Goal: Task Accomplishment & Management: Use online tool/utility

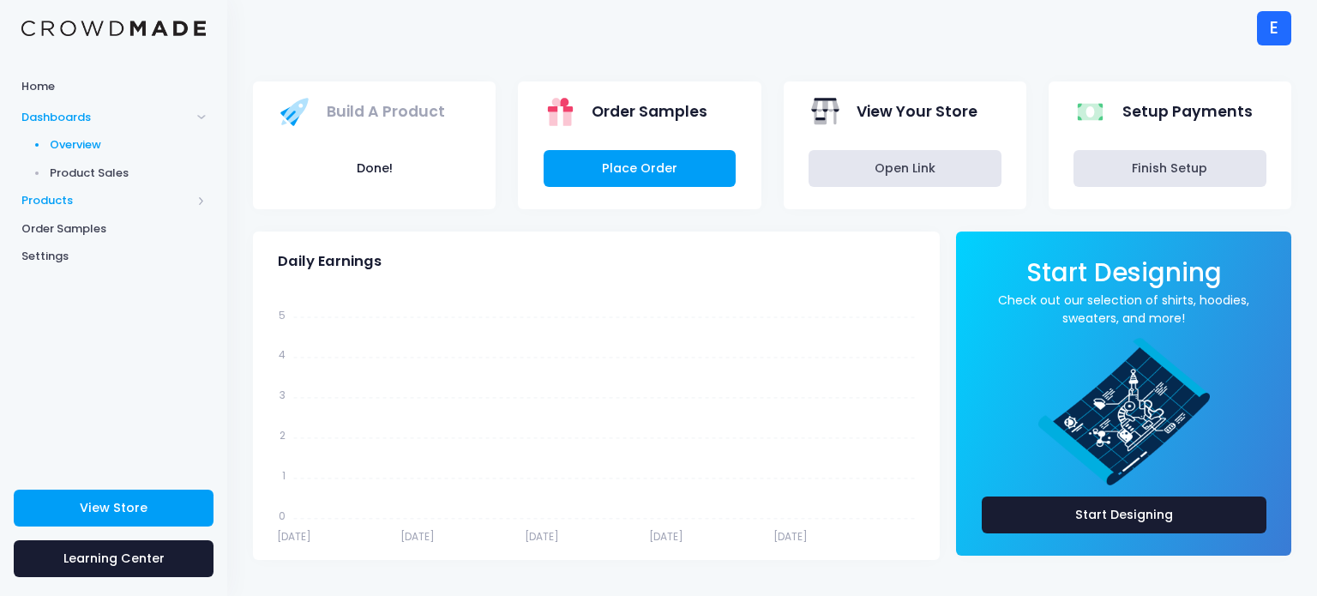
click at [170, 190] on span "Products" at bounding box center [113, 201] width 227 height 28
click at [120, 181] on span "Product Builder" at bounding box center [128, 173] width 157 height 17
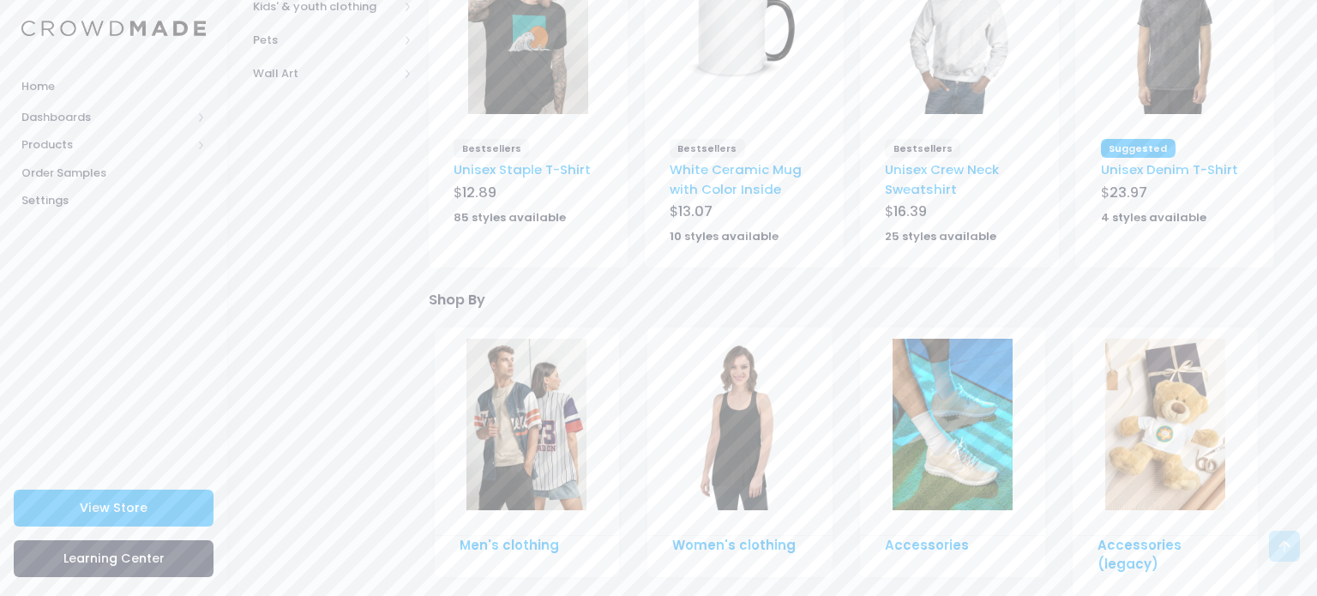
scroll to position [617, 0]
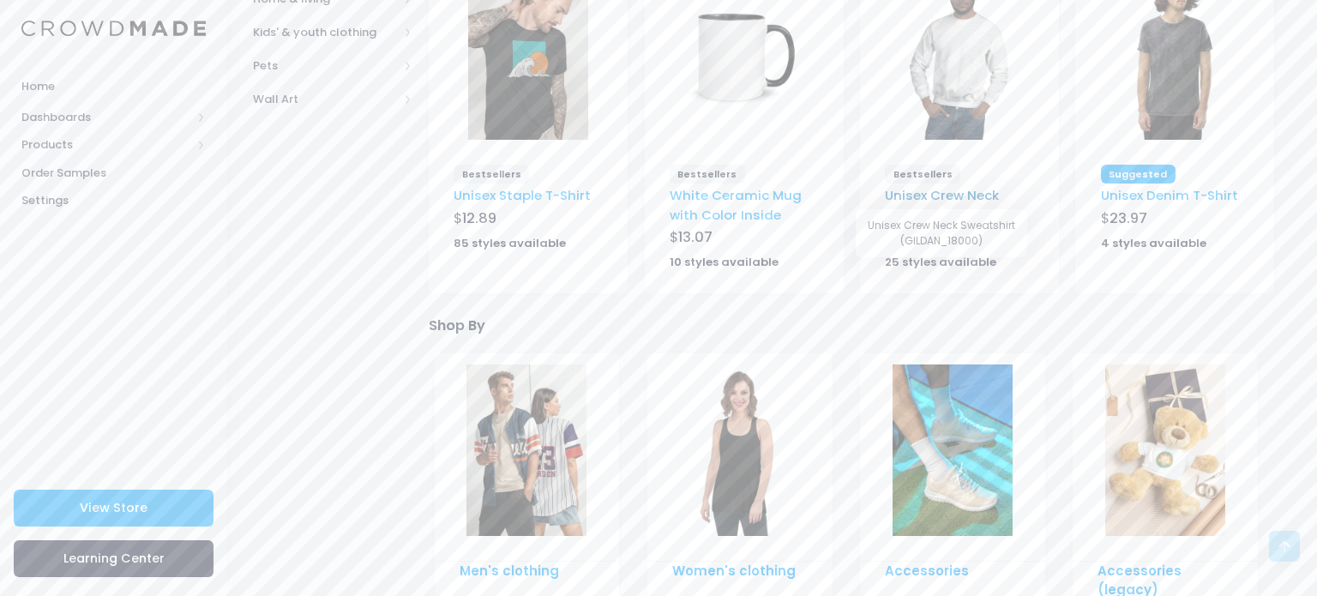
click at [913, 186] on link "Unisex Crew Neck Sweatshirt" at bounding box center [942, 204] width 114 height 37
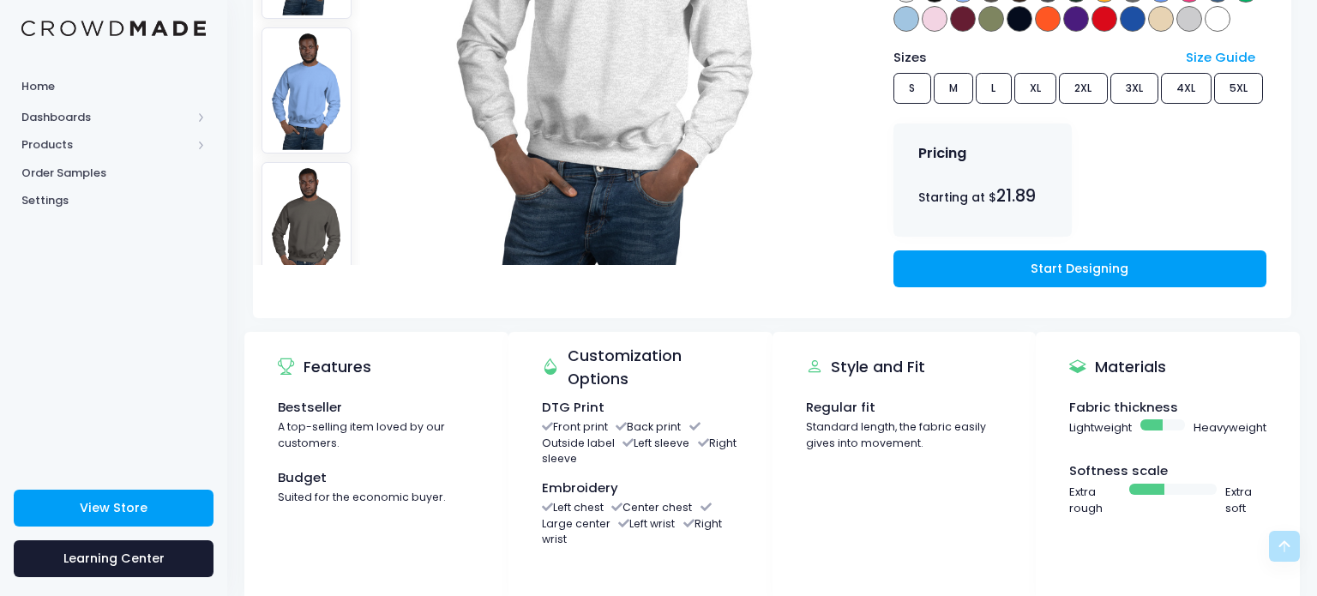
scroll to position [412, 0]
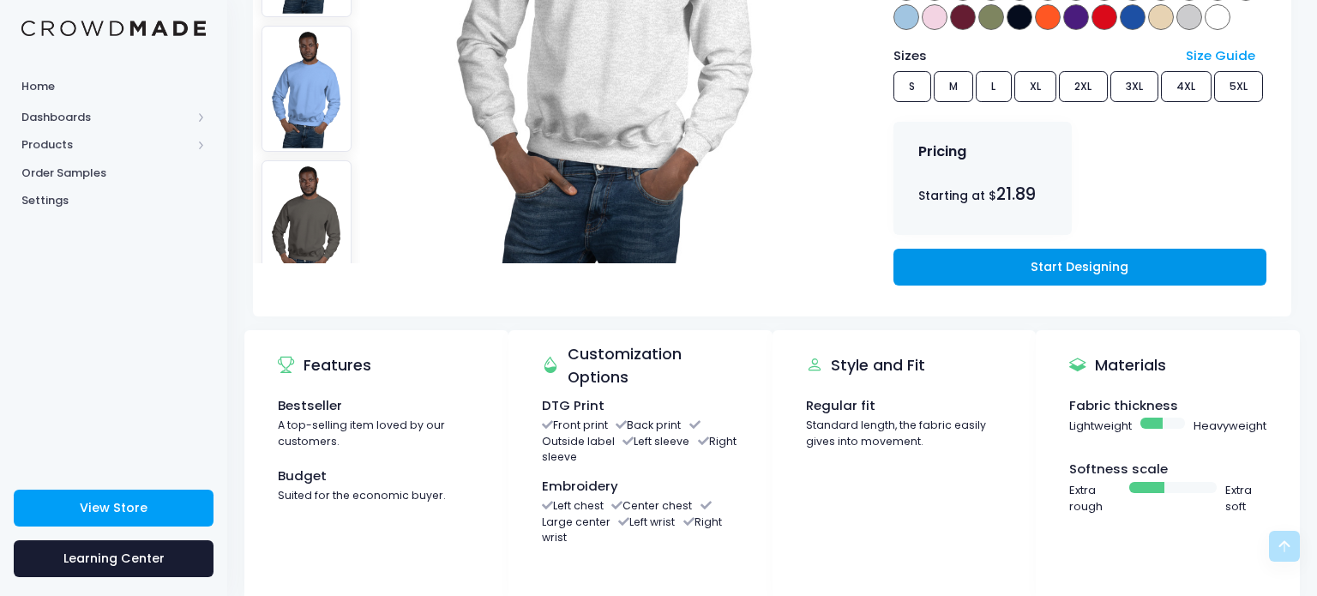
click at [1026, 261] on link "Start Designing" at bounding box center [1079, 267] width 373 height 37
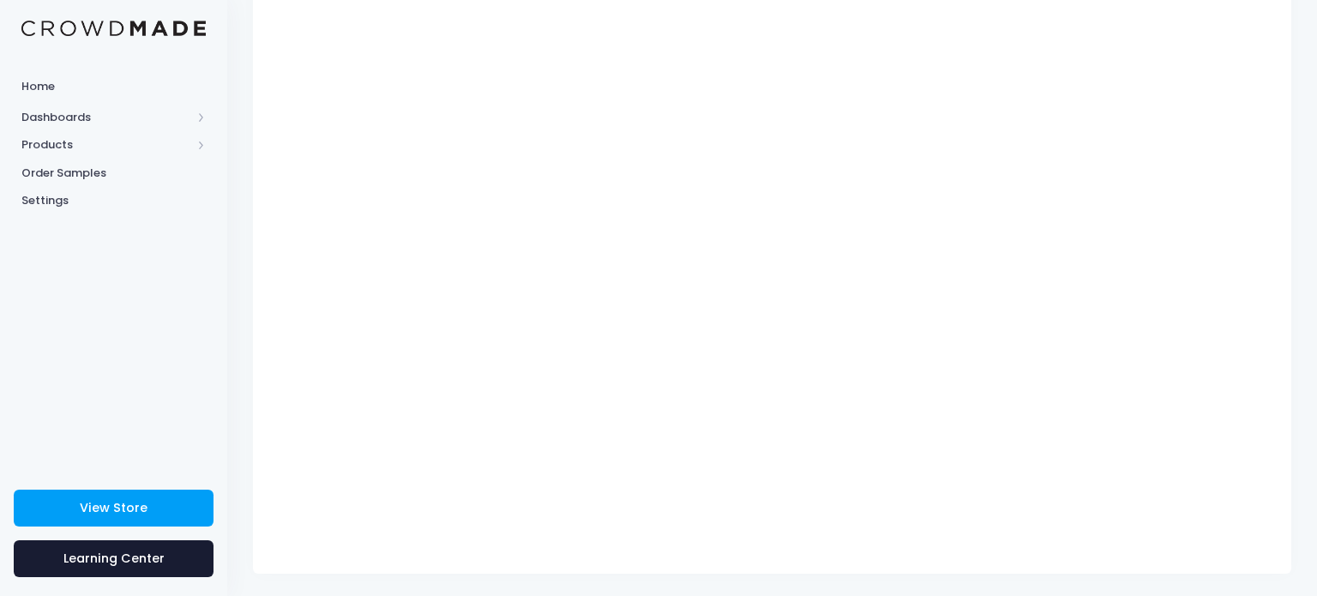
scroll to position [220, 0]
click at [1295, 201] on div "Catalog 1 Design 2 $" at bounding box center [772, 216] width 1090 height 710
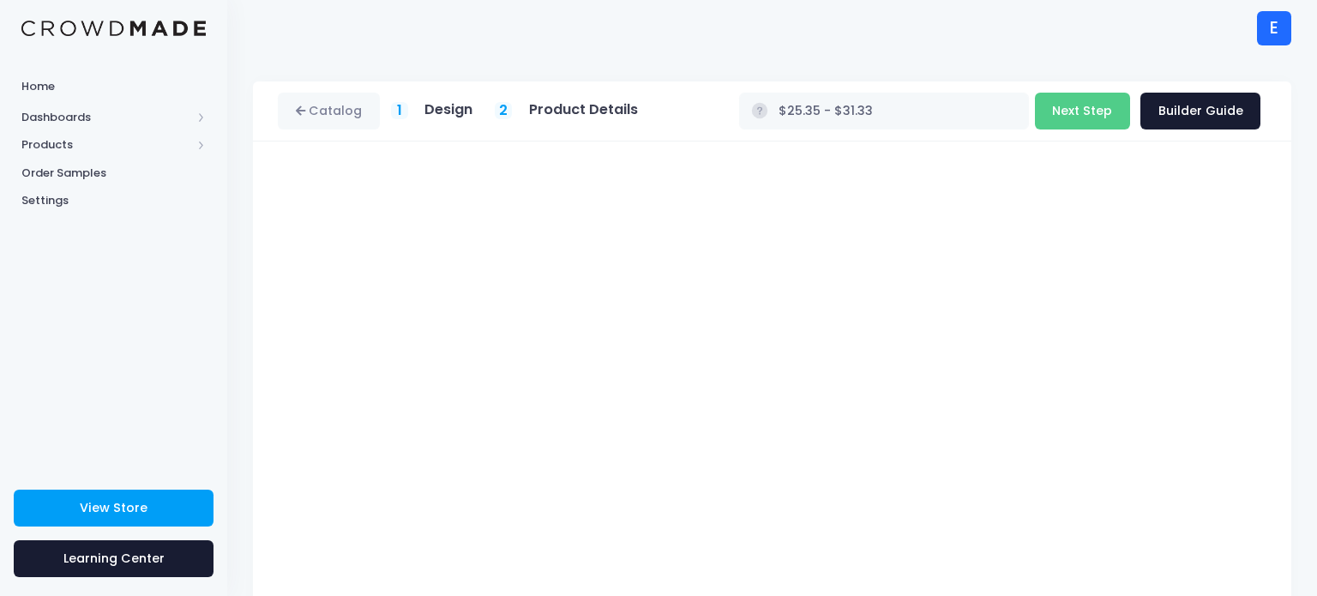
scroll to position [163, 0]
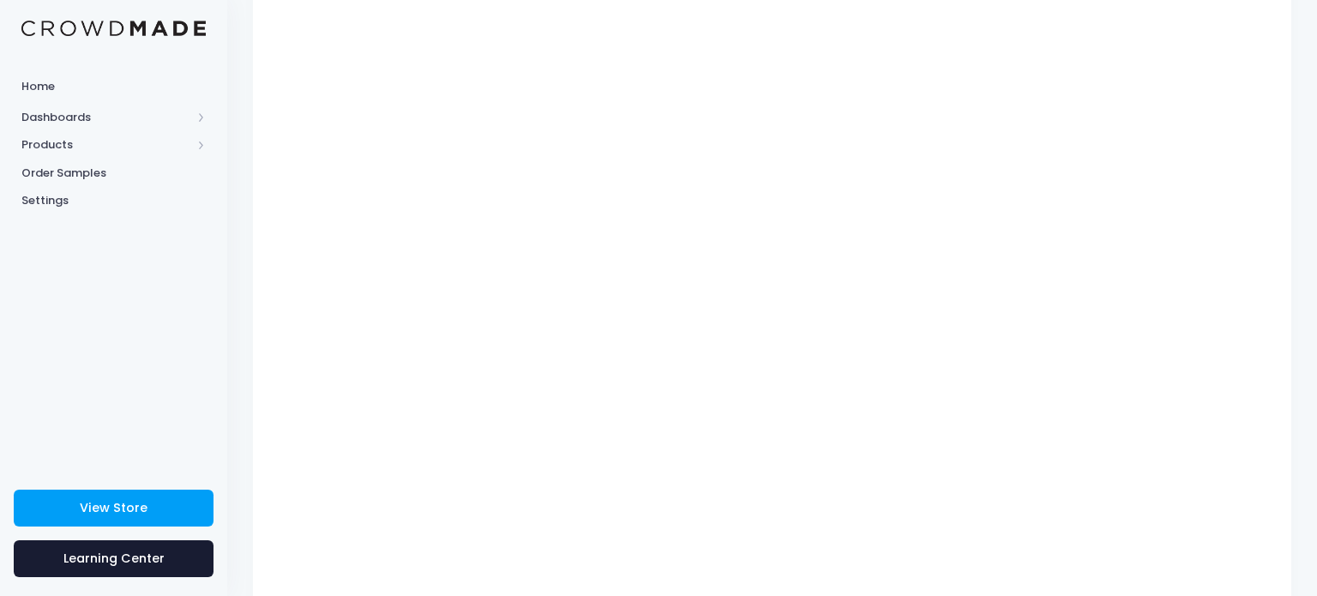
type input "$21.89 - $31.33"
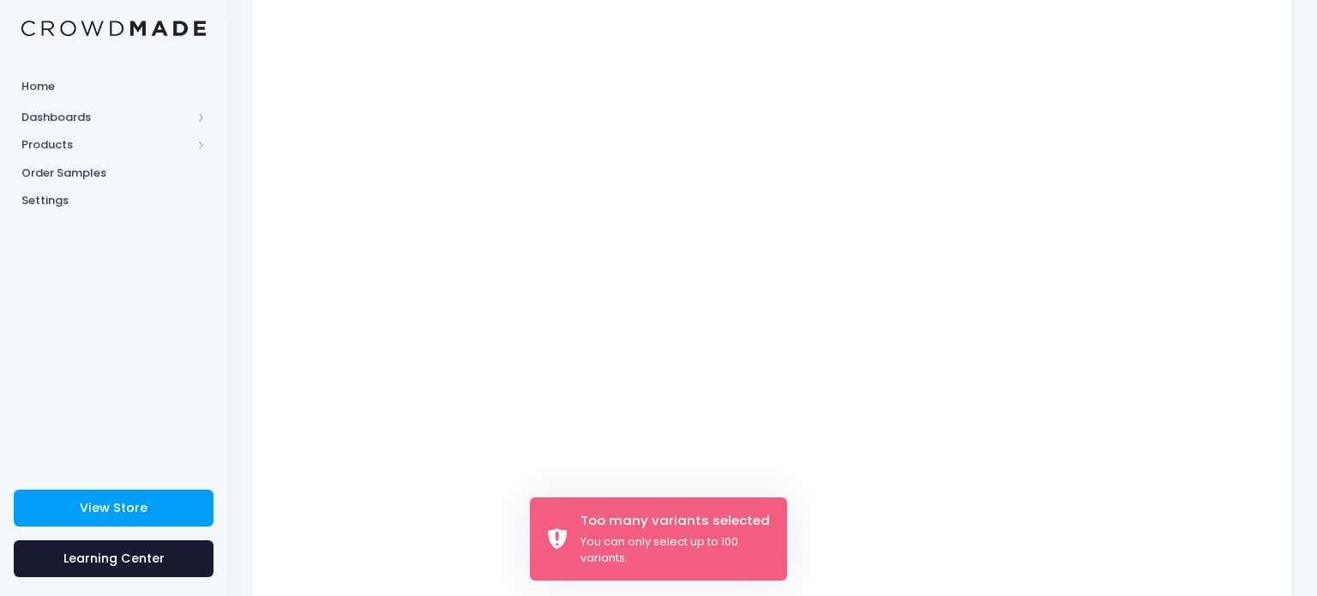
click at [1316, 159] on div "Catalog 1 Design 2 $" at bounding box center [772, 274] width 1090 height 710
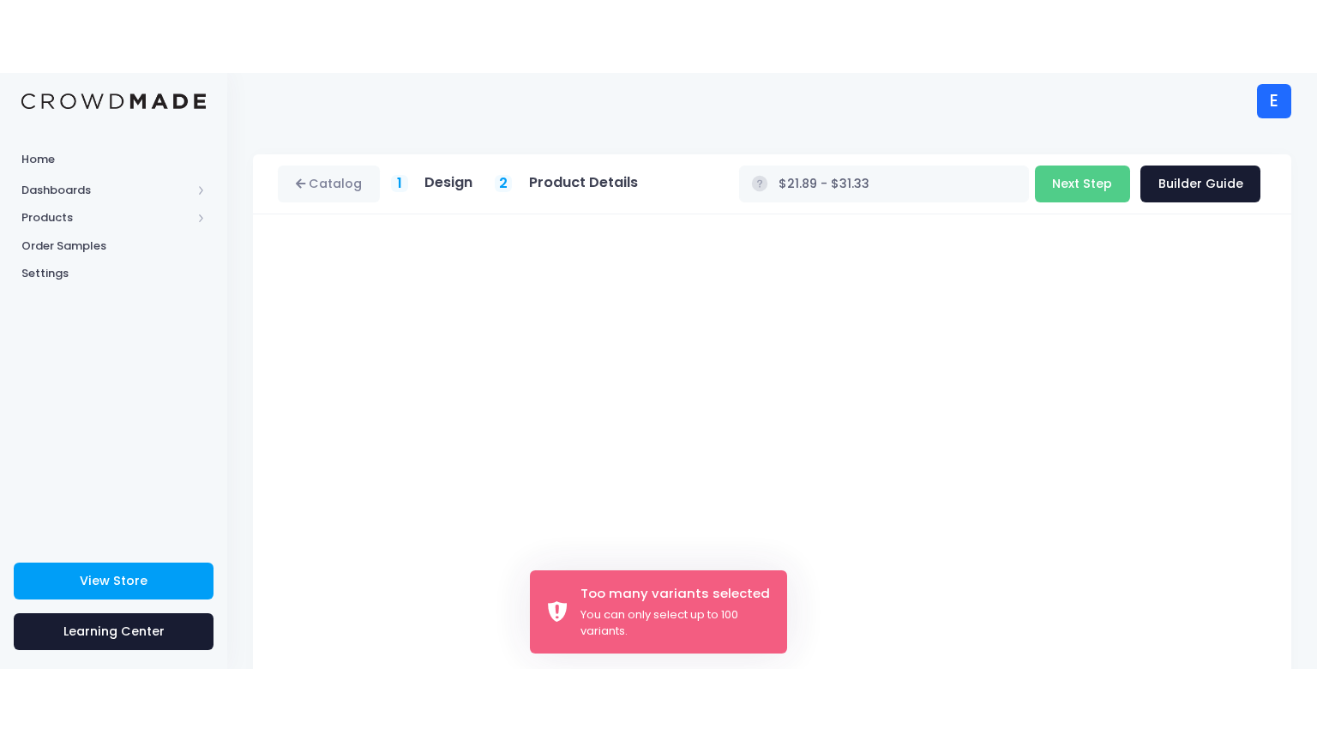
scroll to position [0, 0]
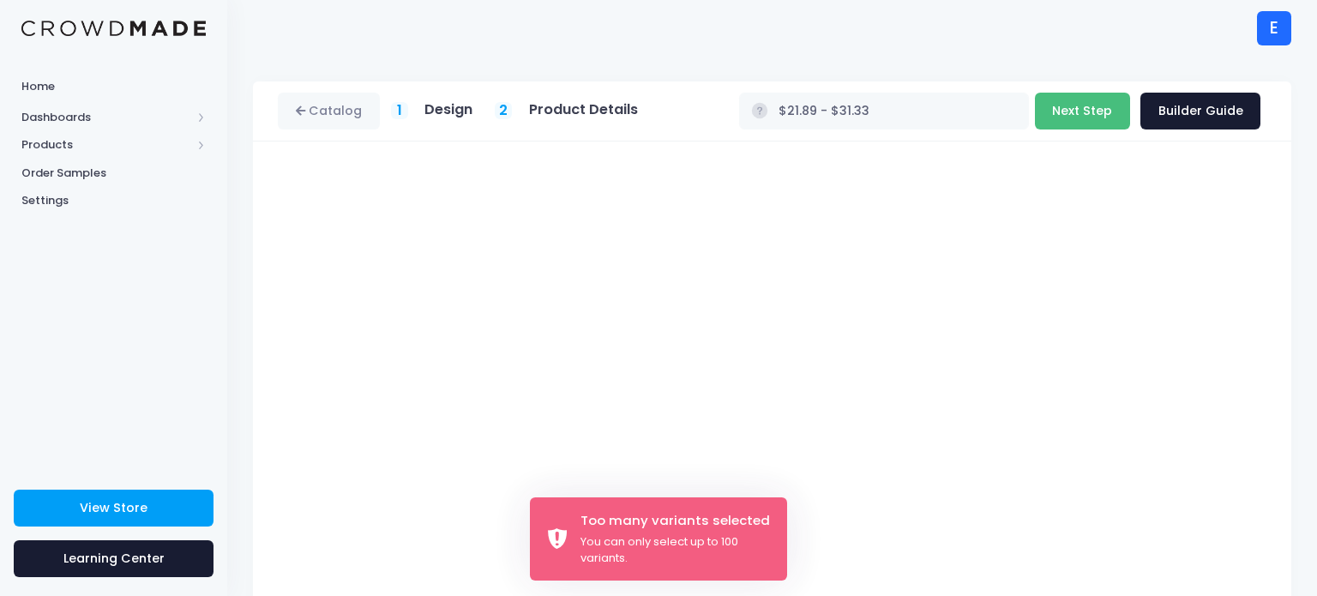
click at [1093, 102] on button "Next Step" at bounding box center [1082, 111] width 95 height 37
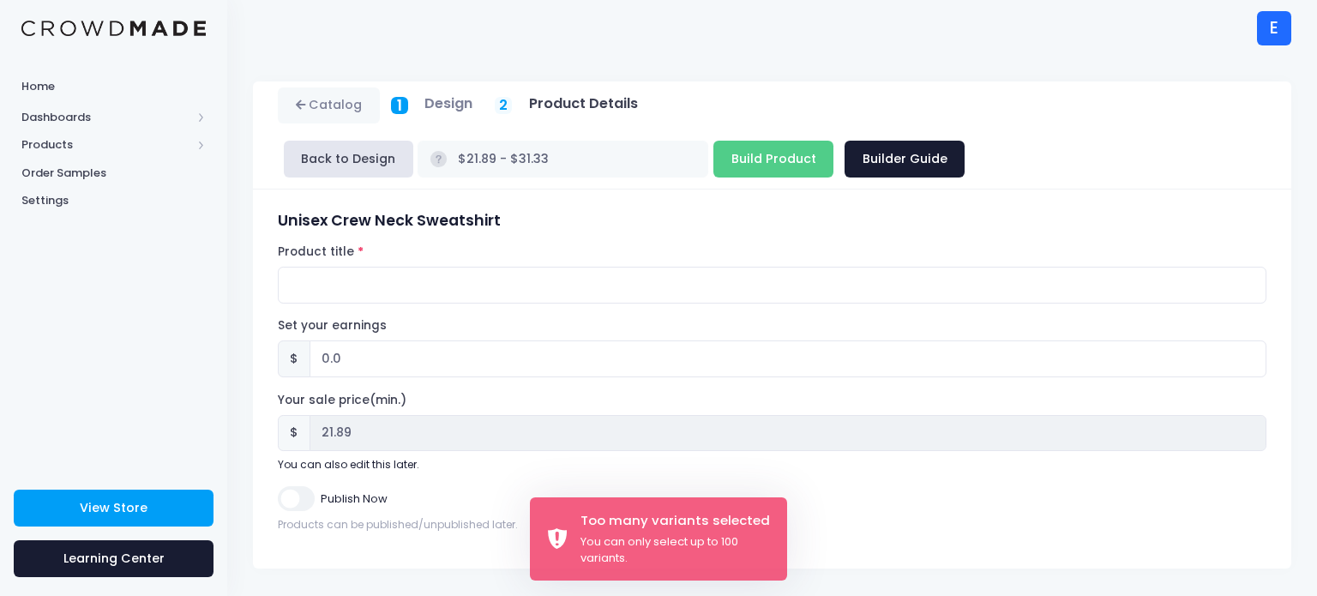
click at [686, 264] on div "Product title" at bounding box center [772, 273] width 988 height 60
click at [291, 489] on input "Publish Now" at bounding box center [296, 498] width 36 height 25
checkbox input "true"
click at [474, 283] on input "Product title" at bounding box center [772, 285] width 988 height 37
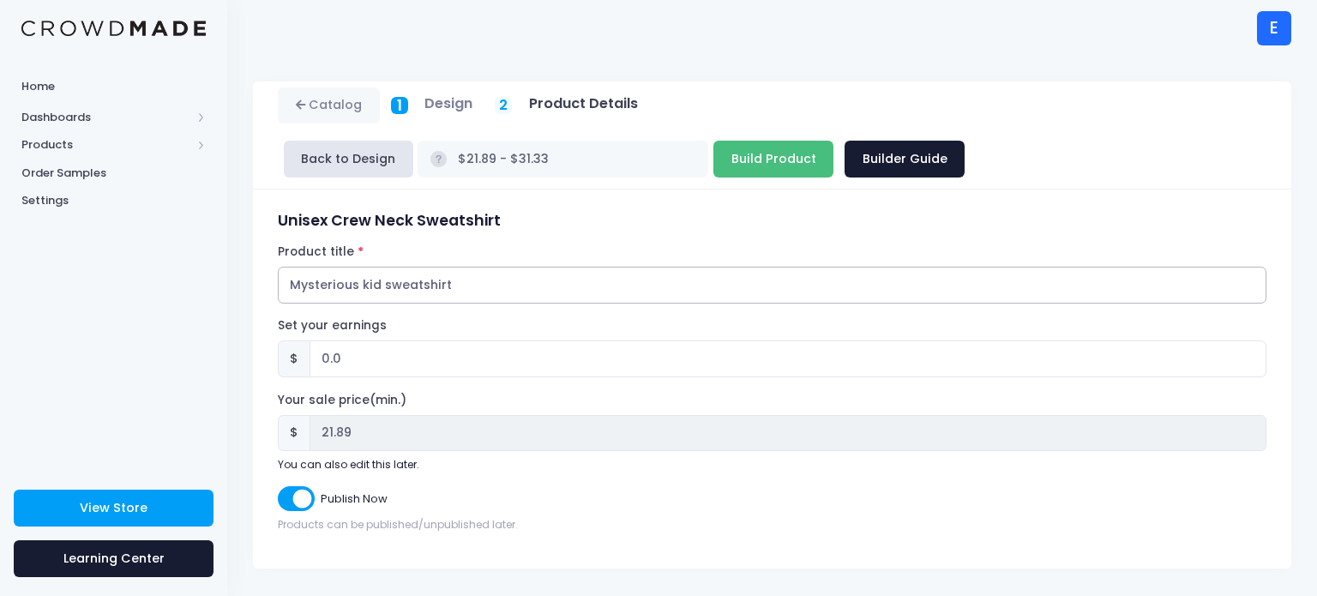
type input "Mysterious kid sweatshirt"
click at [725, 152] on input "Build Product" at bounding box center [773, 159] width 120 height 37
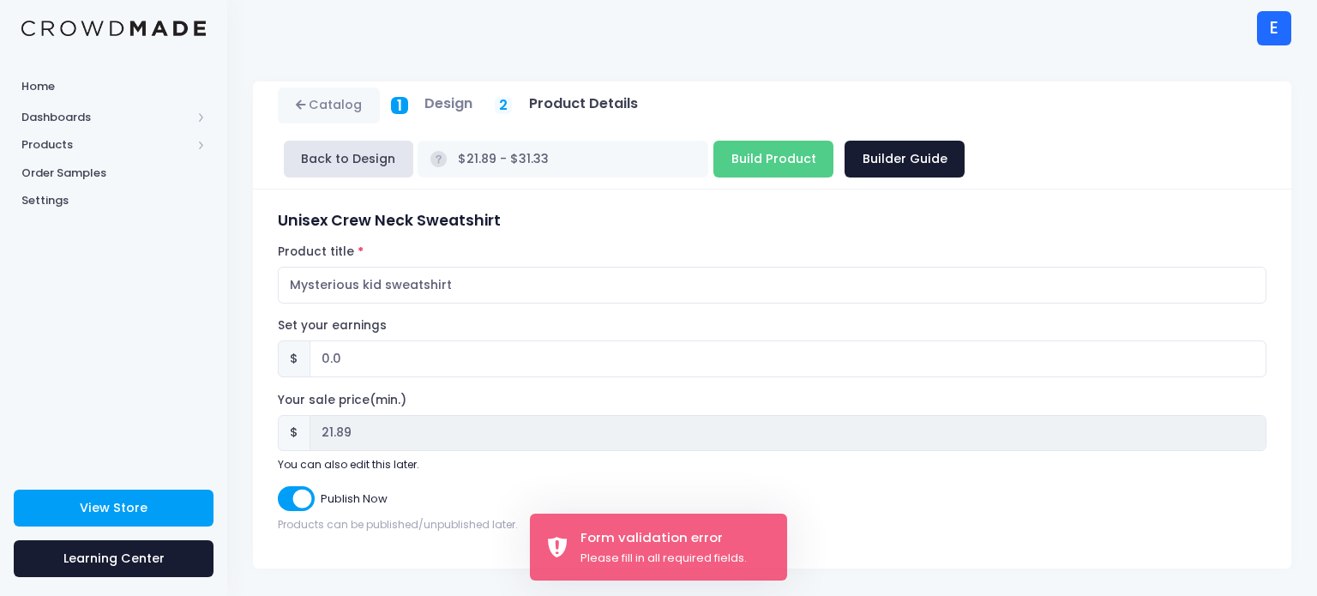
click at [686, 249] on div "Product title Mysterious kid sweatshirt" at bounding box center [772, 273] width 988 height 60
click at [604, 299] on input "Mysterious kid sweatshirt" at bounding box center [772, 285] width 988 height 37
click at [434, 493] on div "Publish Now" at bounding box center [772, 498] width 988 height 25
click at [796, 147] on input "Build Product" at bounding box center [773, 159] width 120 height 37
type input "Build Product"
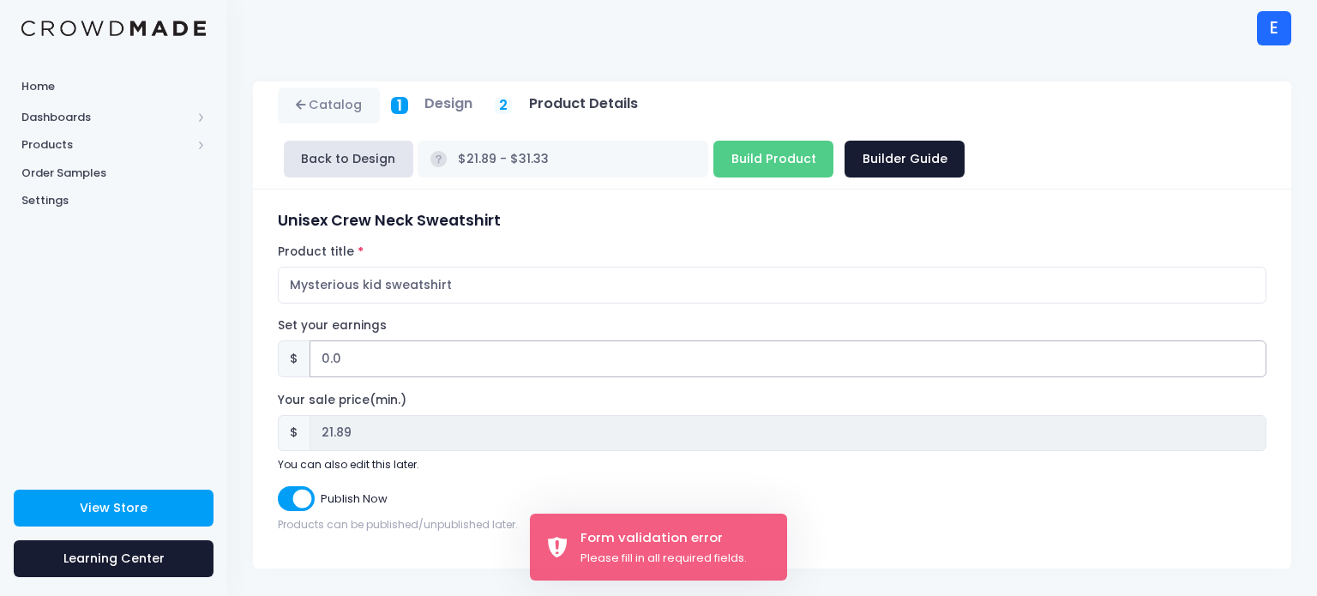
click at [503, 351] on input "0.0" at bounding box center [787, 358] width 957 height 37
type input "09"
type input "$30.89 - $40.33"
type input "30.89"
type input "0"
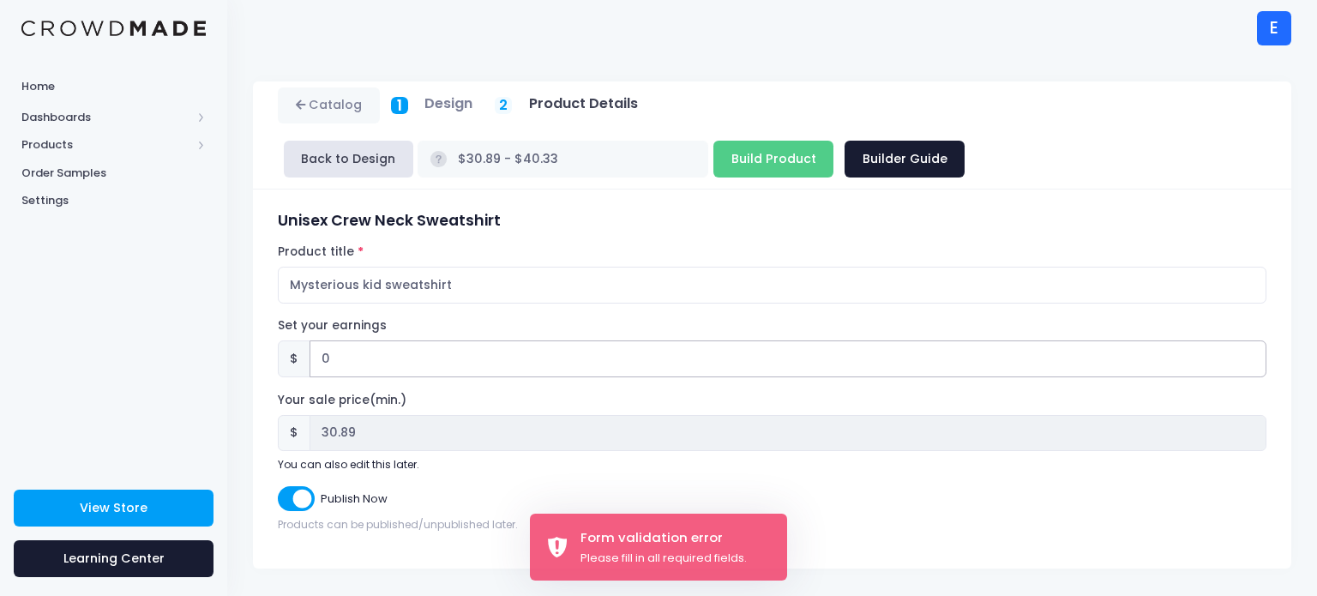
type input "$21.89 - $31.33"
type input "21.89"
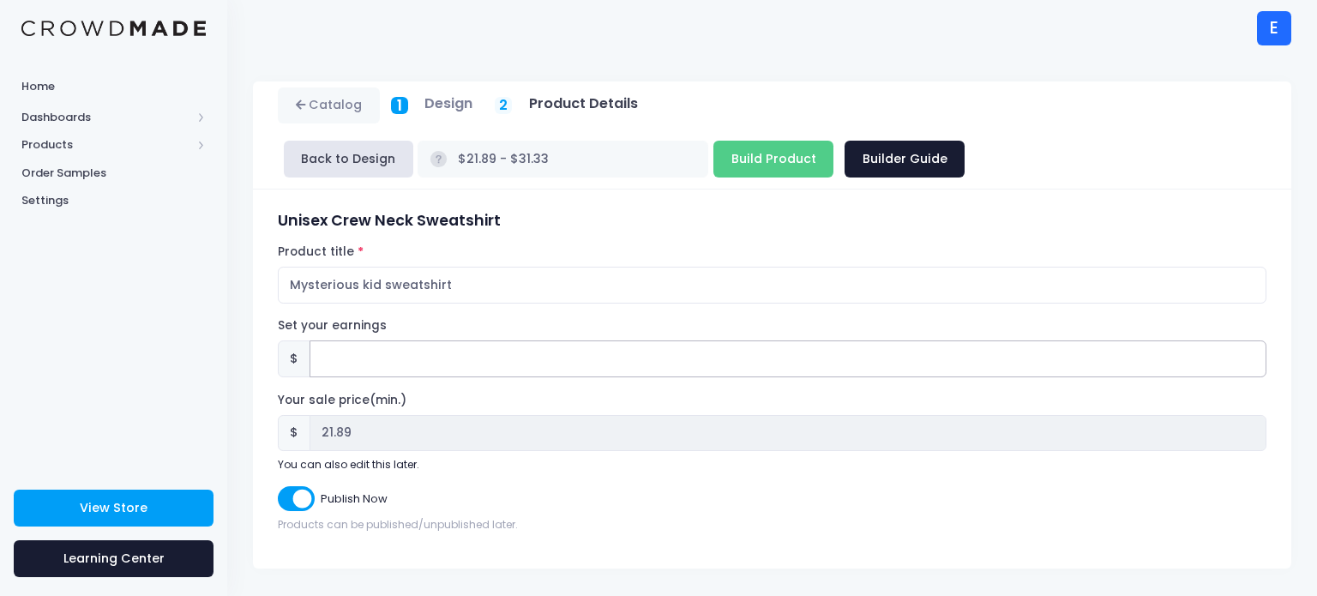
type input "9"
type input "$30.89 - $40.33"
type input "30.89"
type input "9.00"
click at [728, 167] on input "Build Product" at bounding box center [773, 159] width 120 height 37
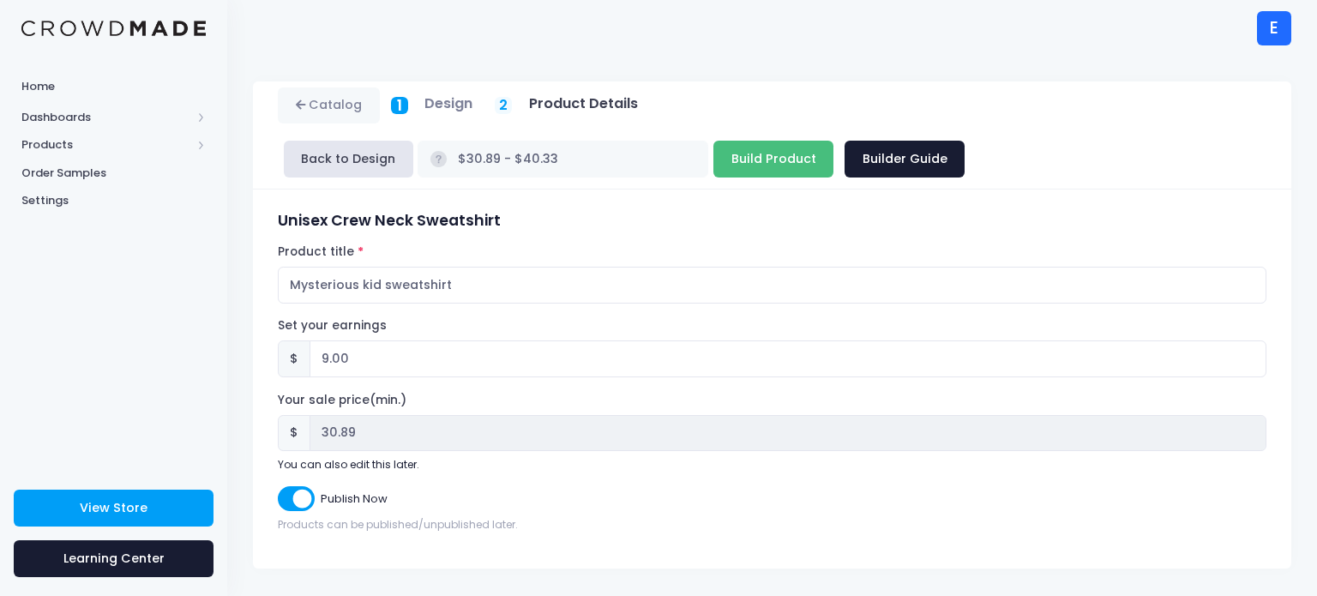
type input "Build Product"
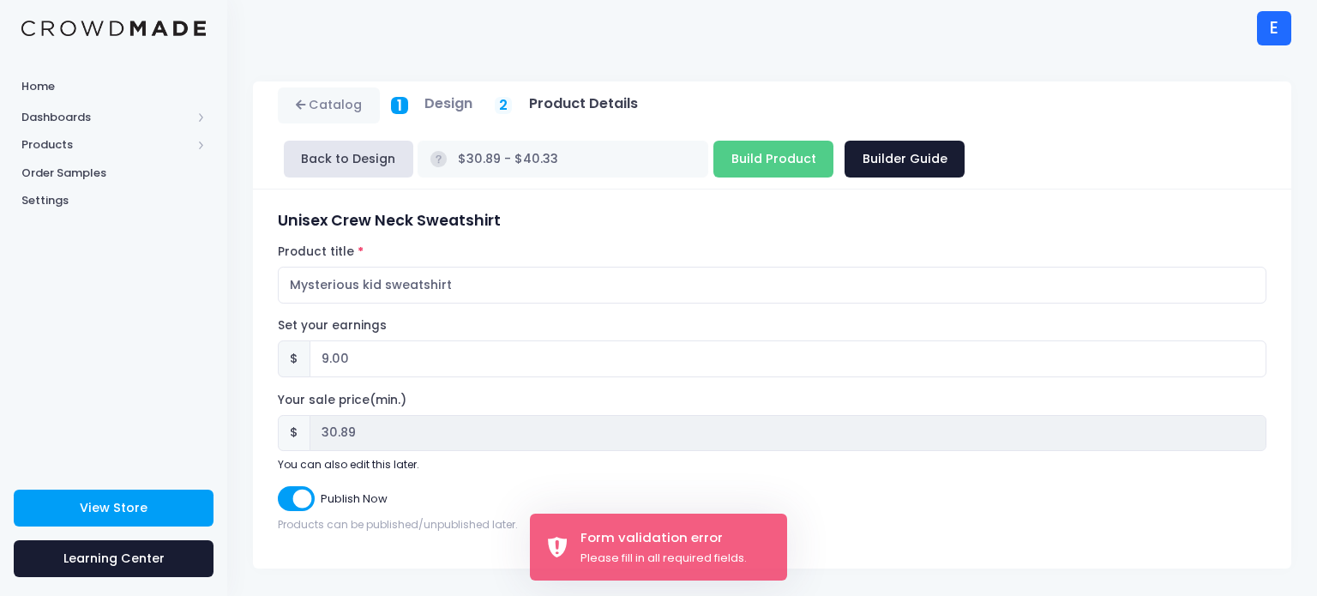
click at [1316, 387] on div "Catalog 1 Design 2 $" at bounding box center [772, 324] width 1090 height 487
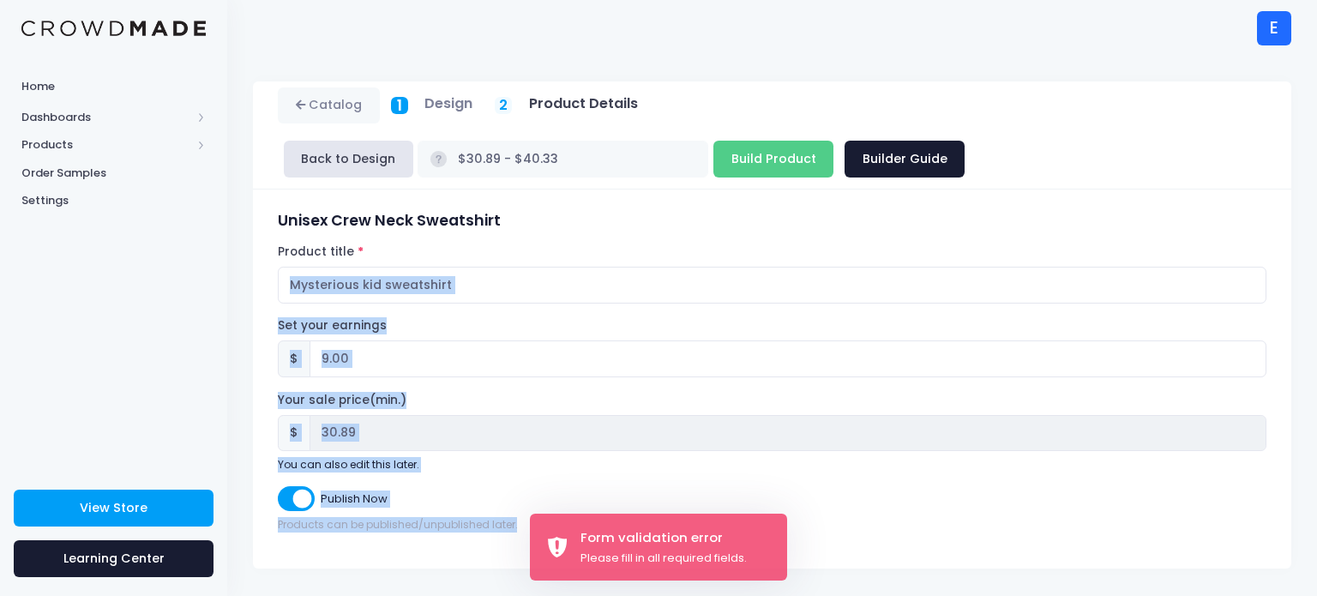
drag, startPoint x: 1316, startPoint y: 276, endPoint x: 1314, endPoint y: 604, distance: 327.5
click at [1314, 595] on html "Home Dashboards Overview Product Sales Products Product Builder Product Editor …" at bounding box center [658, 298] width 1317 height 596
click at [563, 314] on form "Unisex Crew Neck Sweatshirt Product title Mysterious kid sweatshirt Set your ea…" at bounding box center [772, 372] width 988 height 321
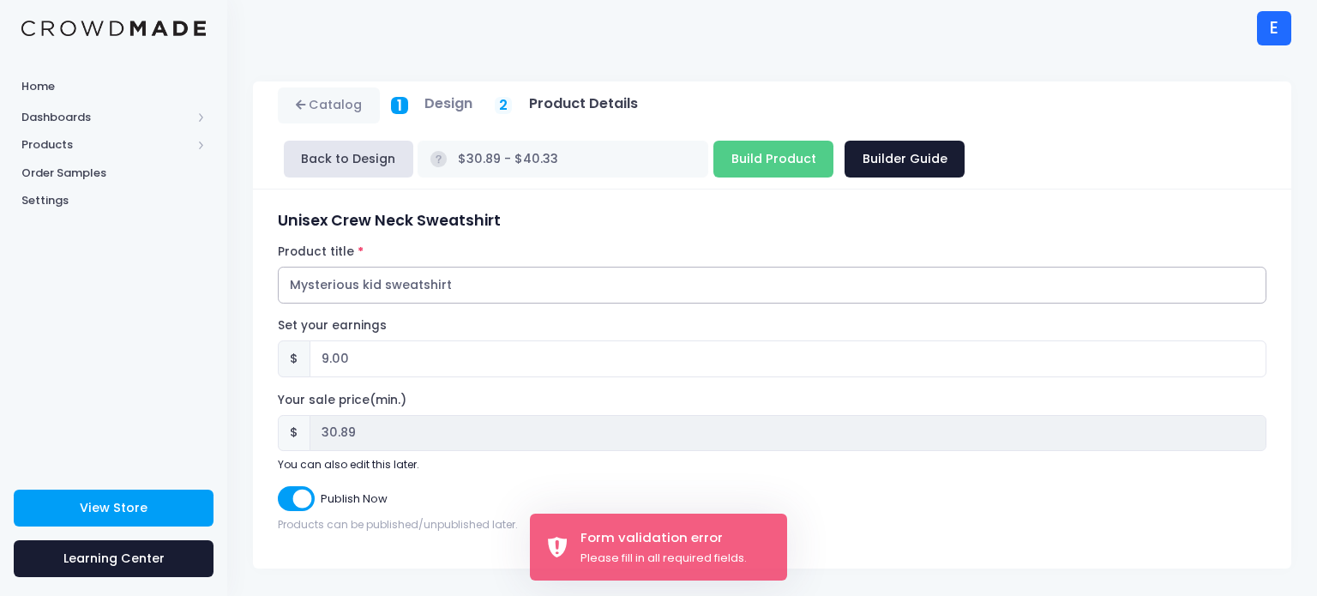
click at [529, 296] on input "Mysterious kid sweatshirt" at bounding box center [772, 285] width 988 height 37
type input "Mysterious kid sweatshirt"
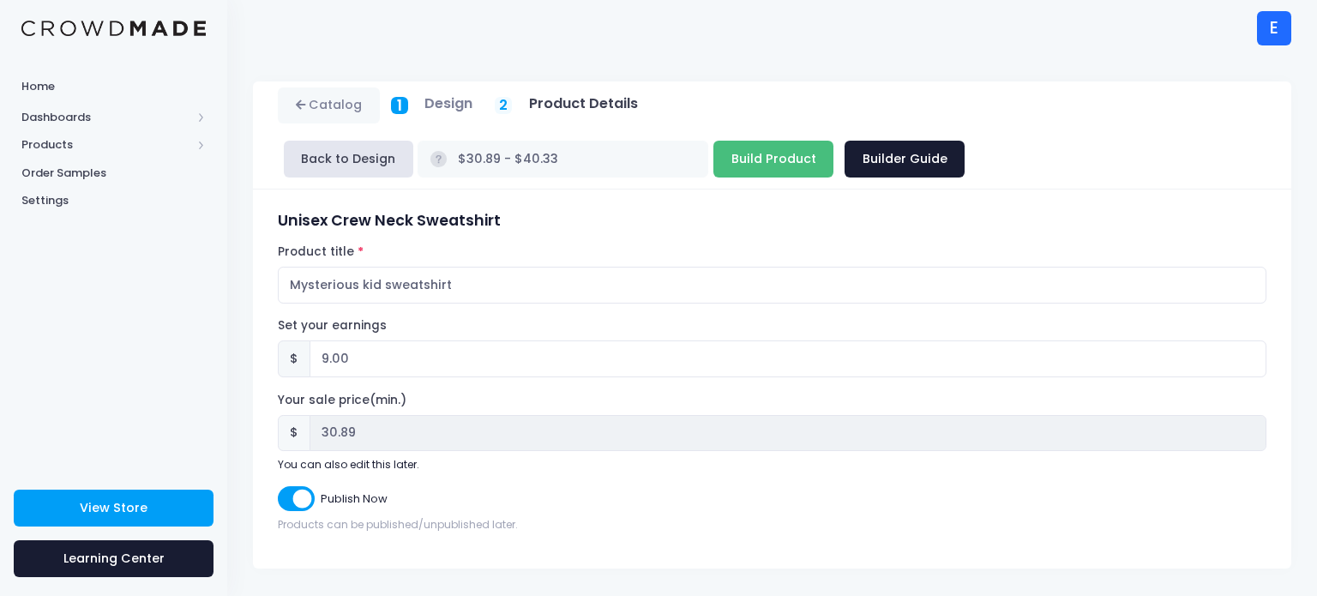
click at [751, 150] on input "Build Product" at bounding box center [773, 159] width 120 height 37
type input "Build Product"
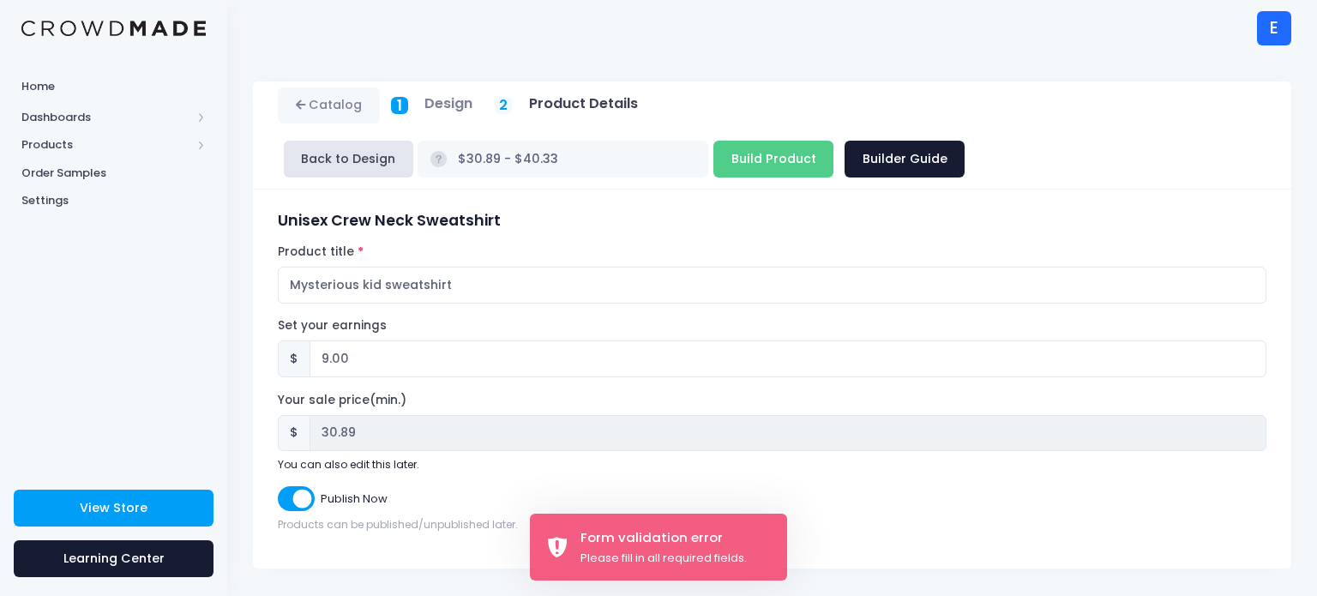
click at [484, 234] on form "Unisex Crew Neck Sweatshirt Product title Mysterious kid sweatshirt Set your ea…" at bounding box center [772, 372] width 988 height 321
click at [303, 495] on input "Publish Now" at bounding box center [296, 498] width 36 height 25
checkbox input "true"
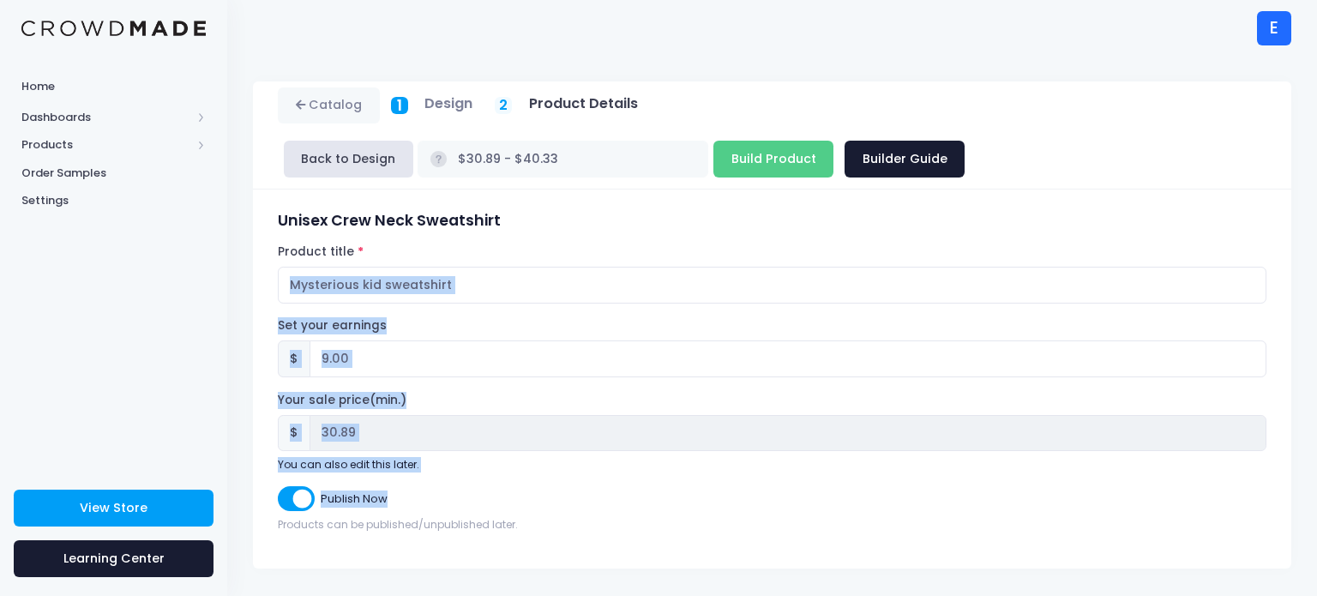
drag, startPoint x: 1316, startPoint y: 243, endPoint x: 1316, endPoint y: 490, distance: 247.8
click at [1316, 490] on div "Catalog 1 Design 2 $" at bounding box center [772, 324] width 1090 height 487
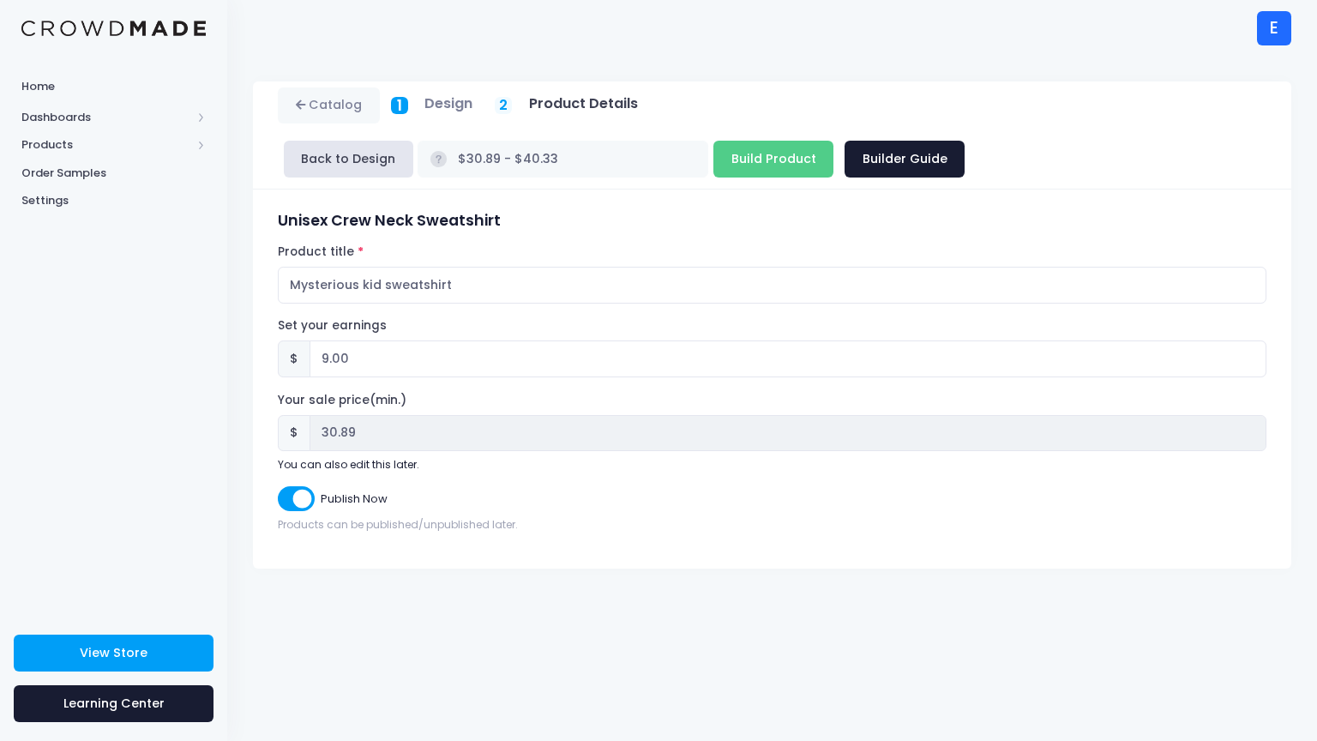
click at [1132, 595] on div "Catalog 1 Design 2 Product Details" at bounding box center [772, 398] width 1090 height 685
click at [787, 154] on input "Build Product" at bounding box center [773, 159] width 120 height 37
type input "Build Product"
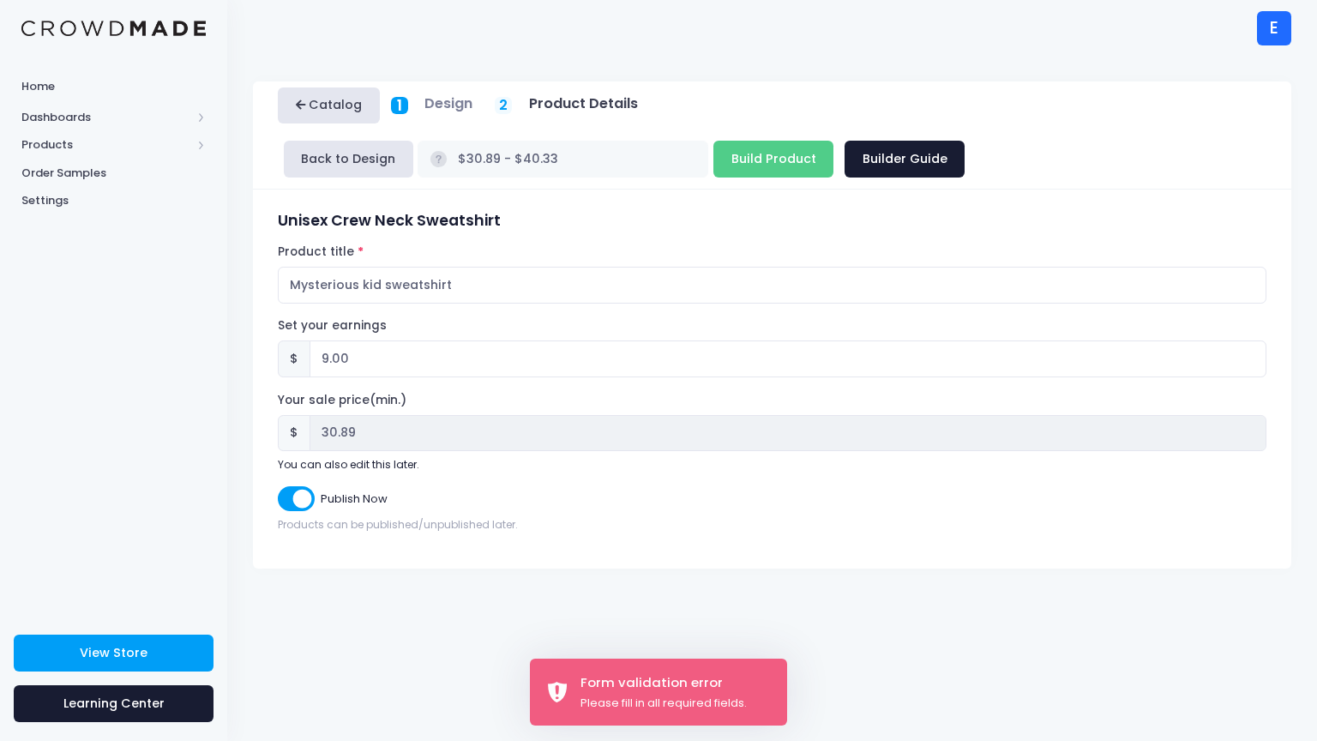
click at [326, 96] on link "Catalog" at bounding box center [329, 105] width 102 height 37
